Goal: Information Seeking & Learning: Understand process/instructions

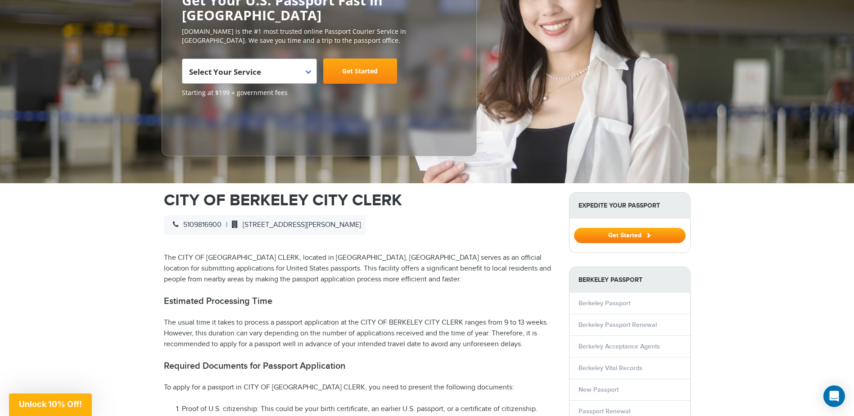
scroll to position [135, 0]
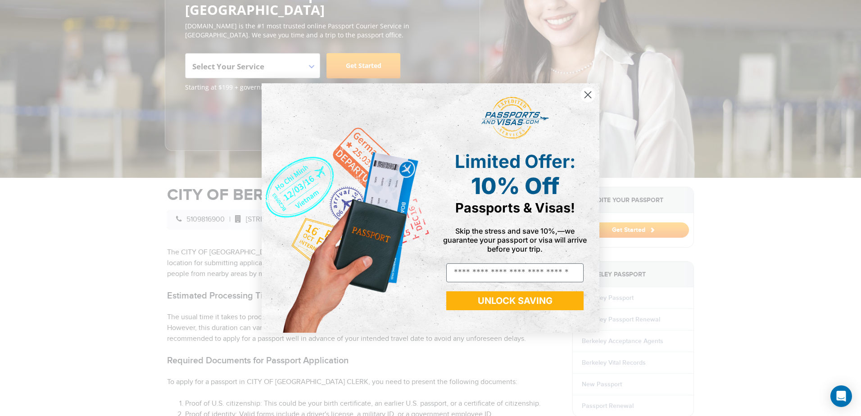
click at [584, 93] on circle "Close dialog" at bounding box center [588, 94] width 15 height 15
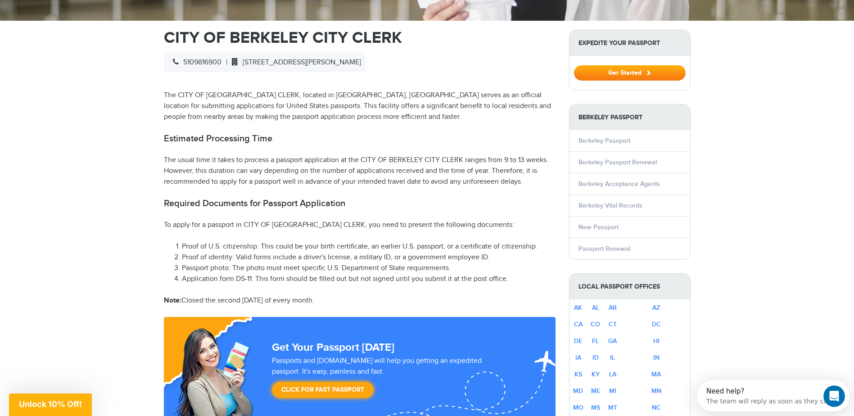
scroll to position [270, 0]
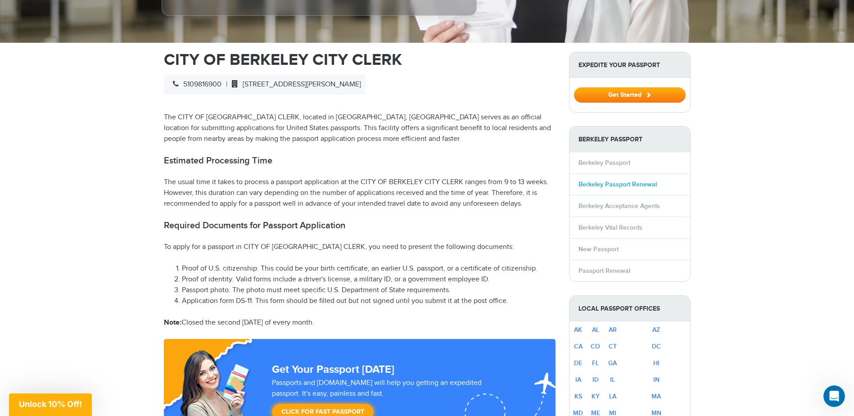
click at [622, 181] on link "Berkeley Passport Renewal" at bounding box center [618, 185] width 78 height 8
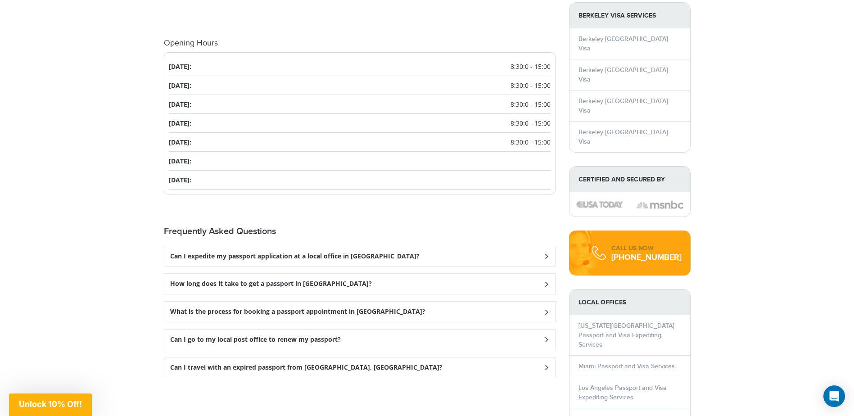
scroll to position [964, 0]
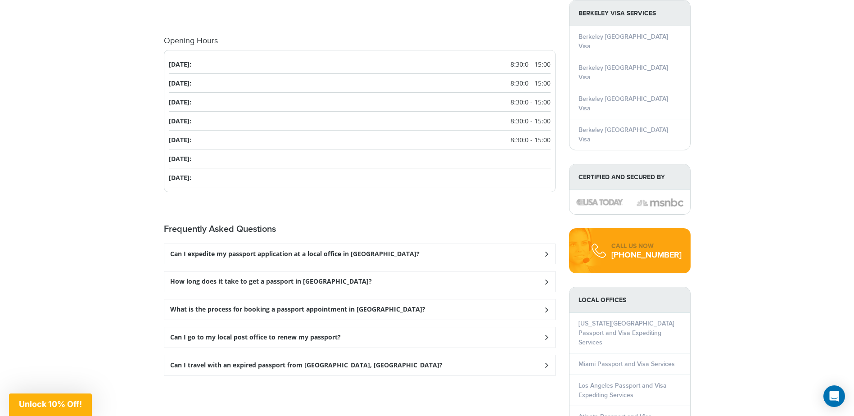
click at [272, 250] on h3 "Can I expedite my passport application at a local office in [GEOGRAPHIC_DATA]?" at bounding box center [295, 254] width 250 height 8
